Goal: Transaction & Acquisition: Purchase product/service

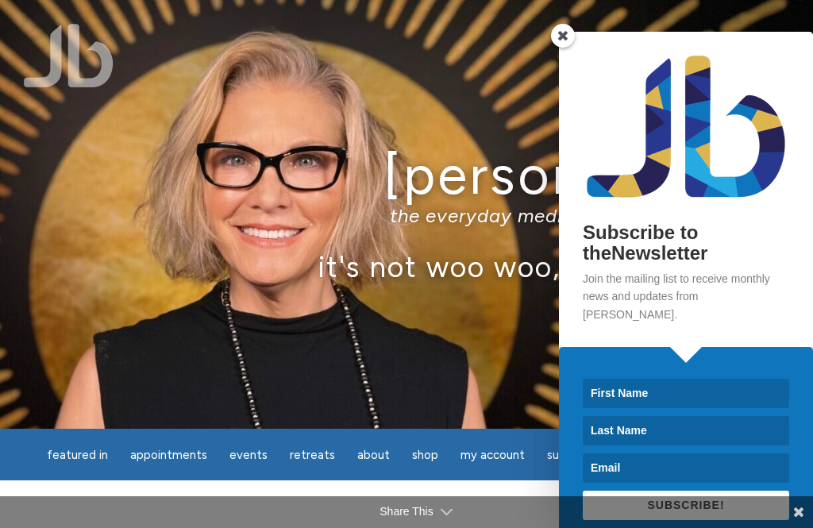
click at [565, 28] on span at bounding box center [563, 36] width 24 height 24
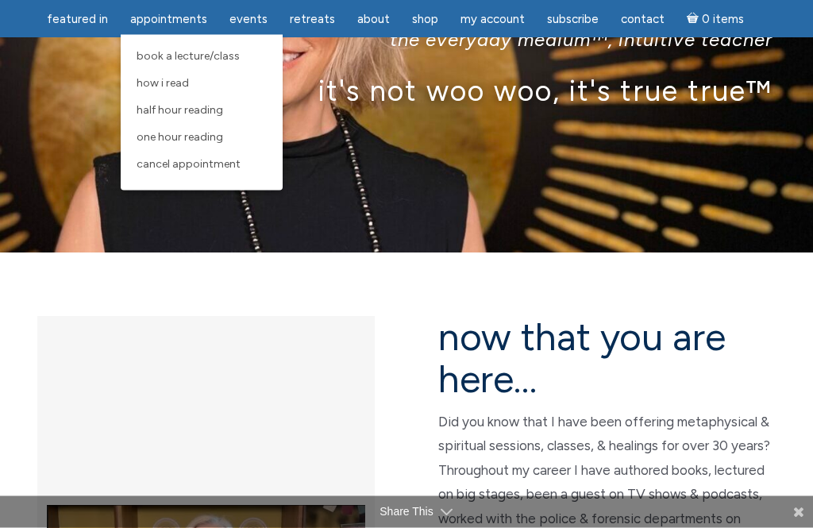
scroll to position [176, 0]
click at [223, 134] on span "One Hour Reading" at bounding box center [180, 137] width 87 height 14
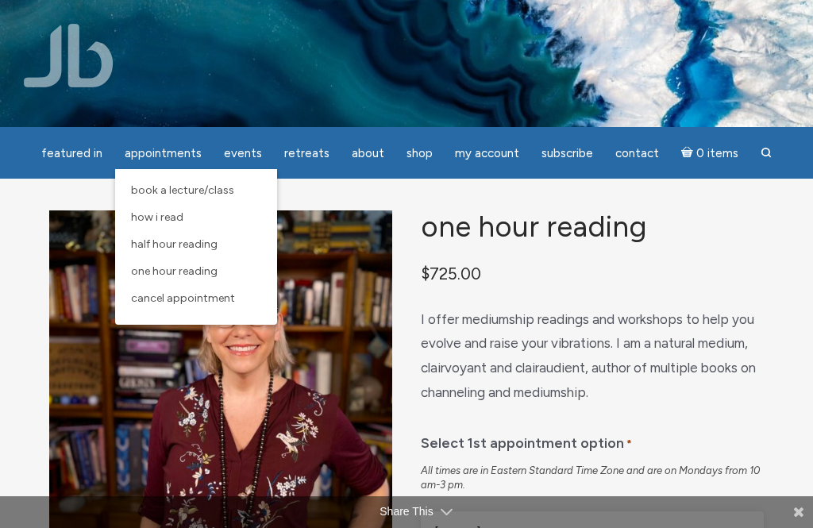
click at [222, 246] on link "Half Hour Reading" at bounding box center [196, 244] width 146 height 27
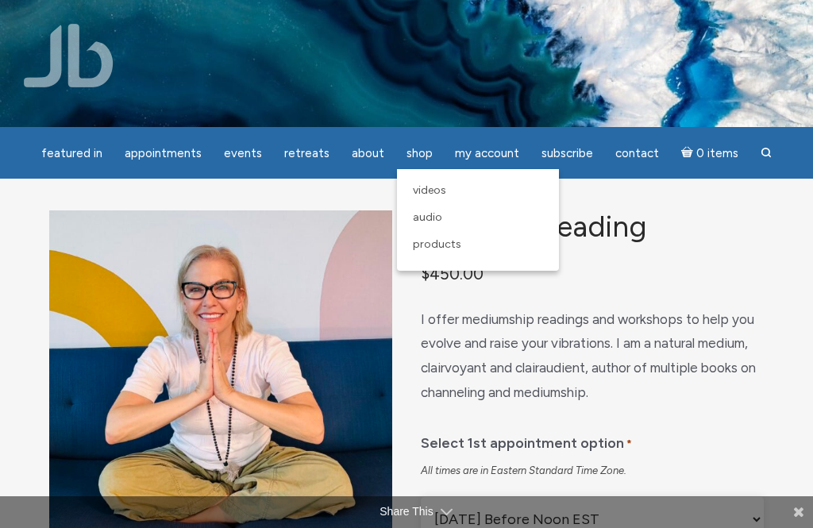
click at [453, 241] on span "Products" at bounding box center [437, 245] width 48 height 14
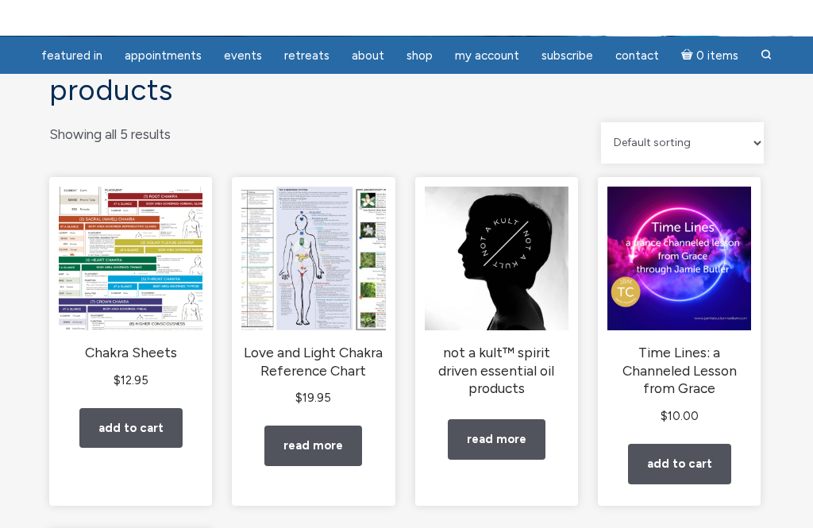
scroll to position [85, 0]
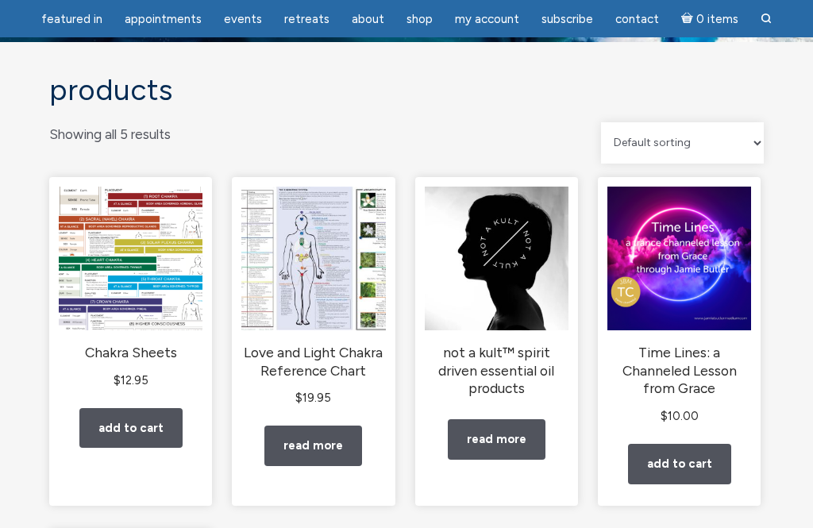
click at [139, 252] on img "main" at bounding box center [131, 259] width 144 height 144
